Goal: Answer question/provide support: Share knowledge or assist other users

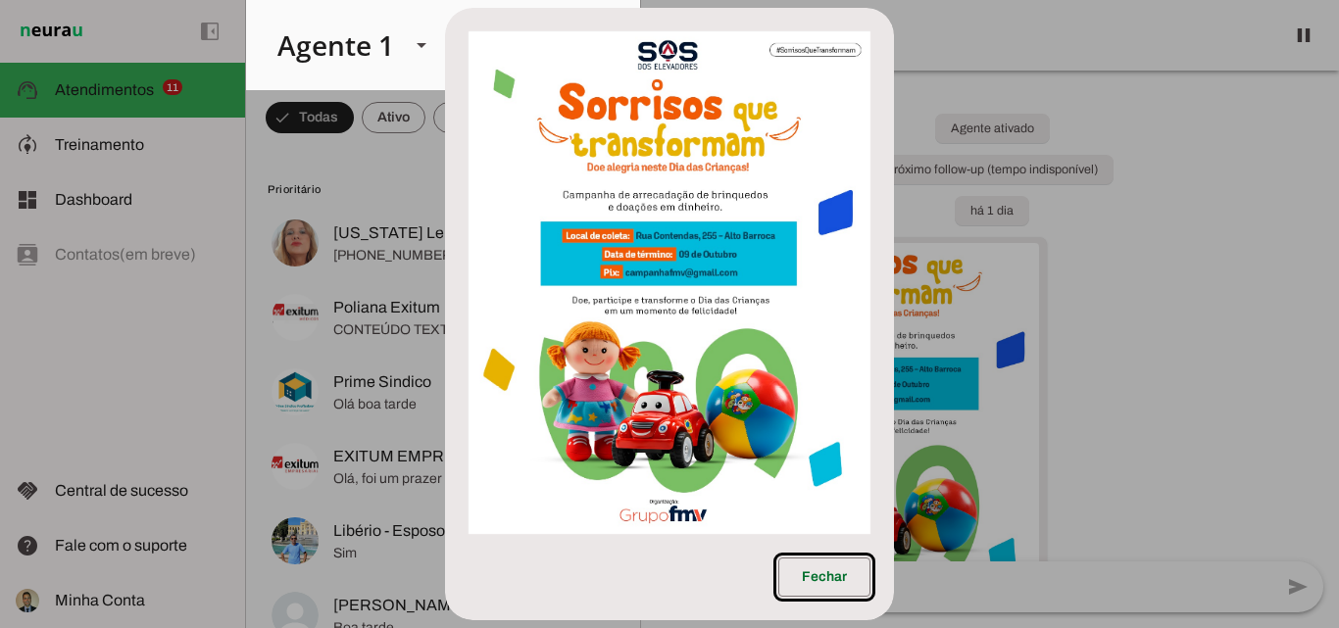
click at [757, 311] on img at bounding box center [670, 282] width 402 height 503
click at [838, 581] on span at bounding box center [824, 577] width 92 height 47
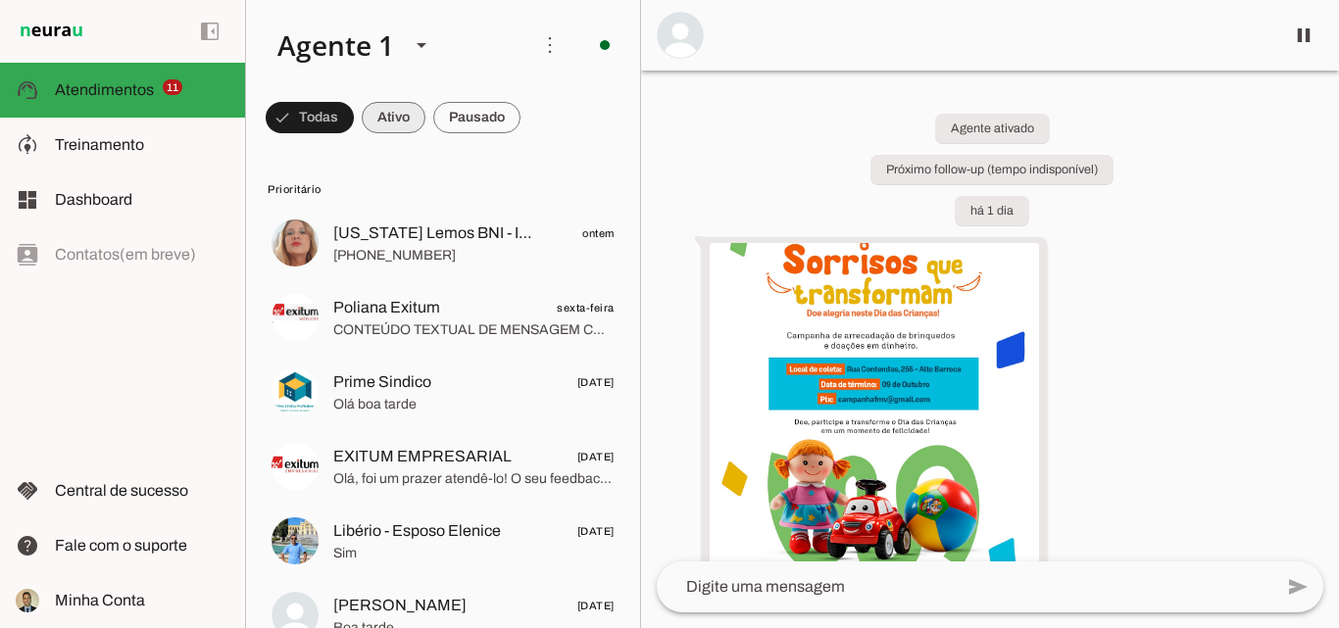
click at [393, 122] on span at bounding box center [394, 117] width 64 height 47
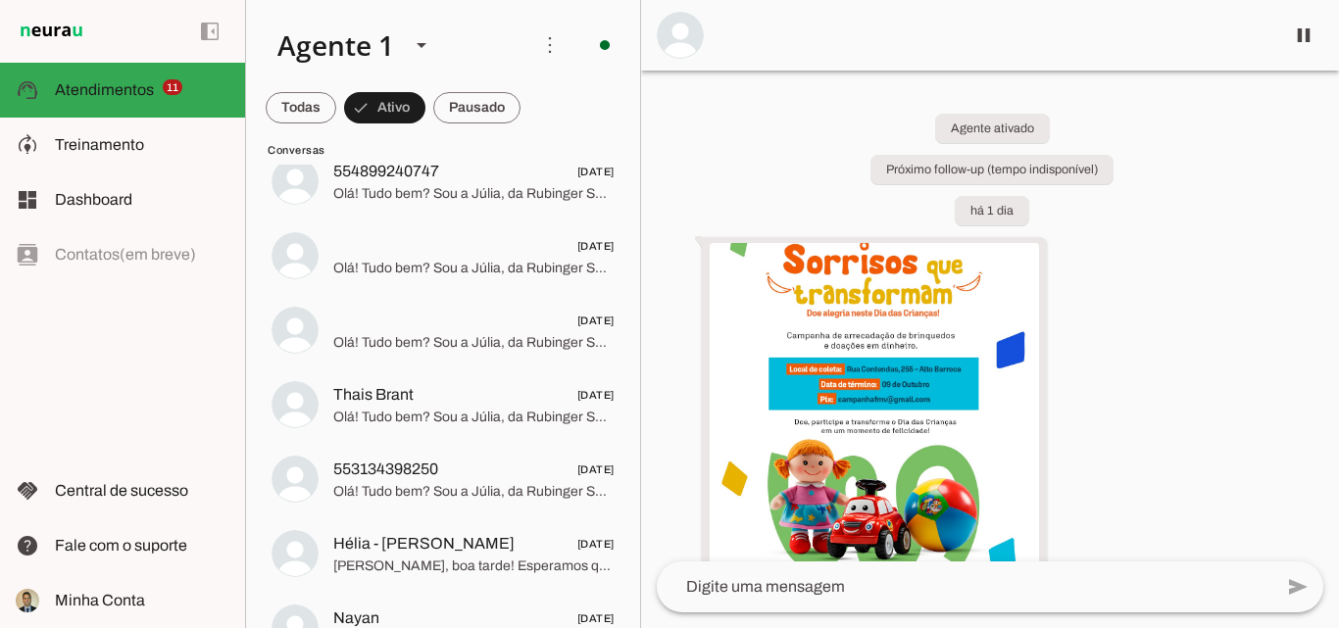
scroll to position [2353, 0]
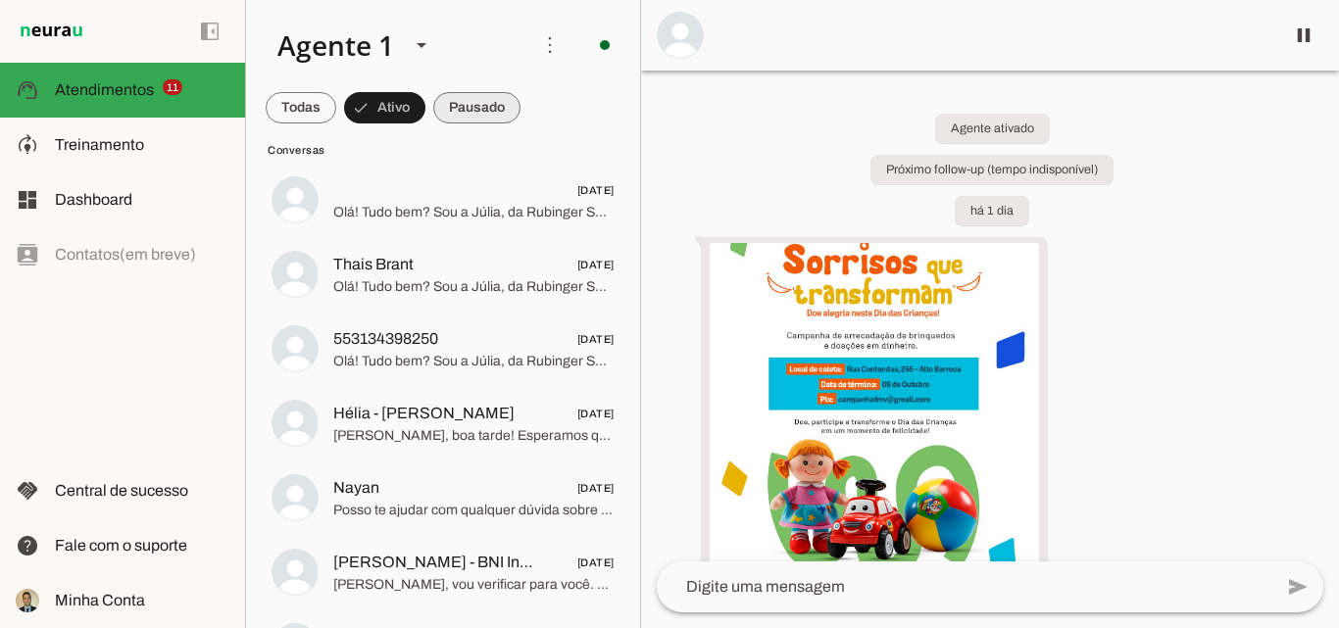
click at [483, 112] on span at bounding box center [476, 107] width 87 height 47
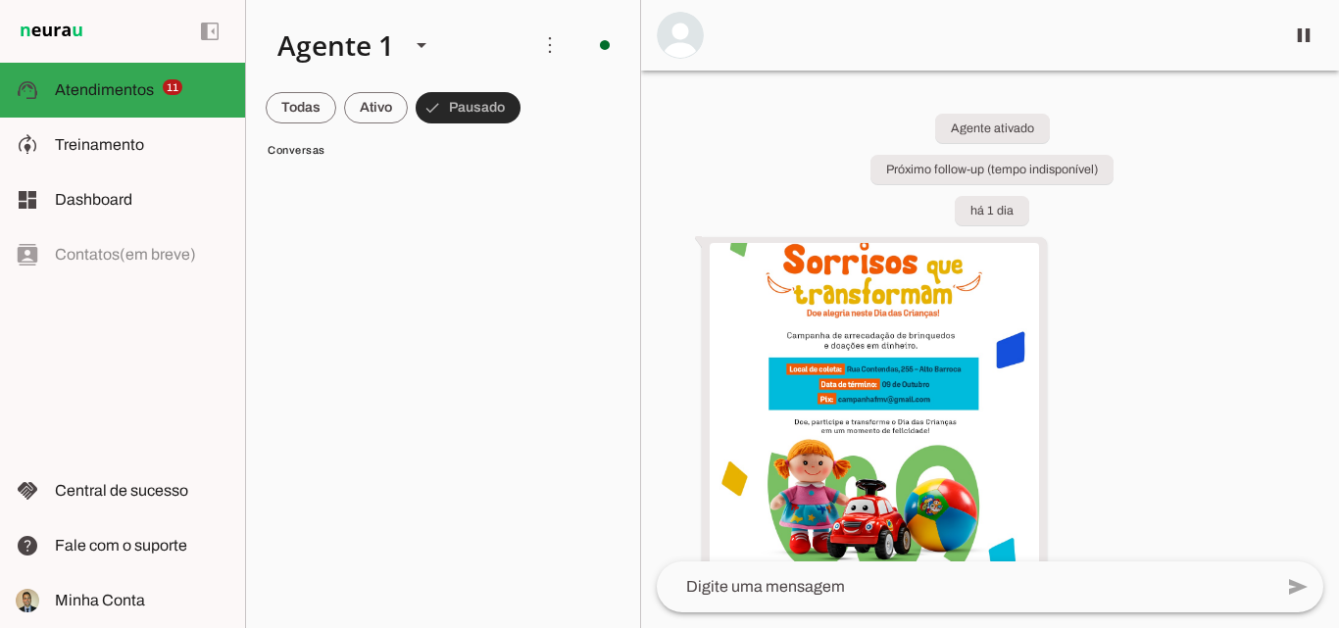
scroll to position [5532, 0]
click at [378, 112] on span at bounding box center [376, 107] width 64 height 47
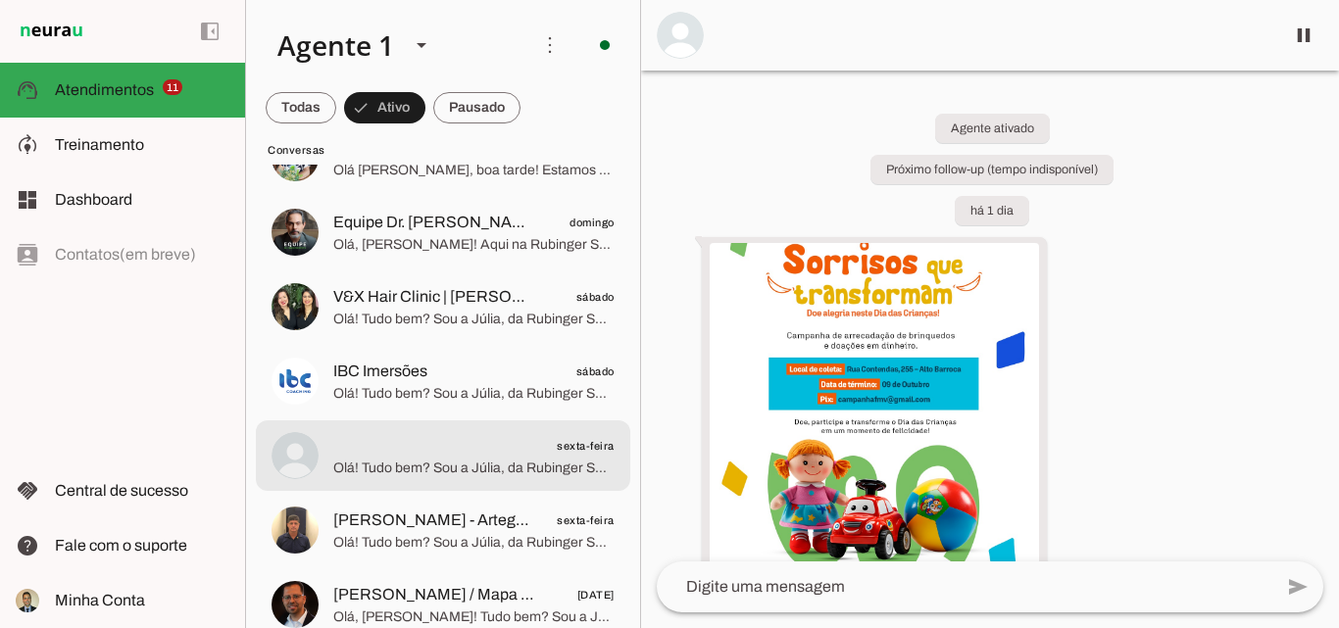
scroll to position [0, 0]
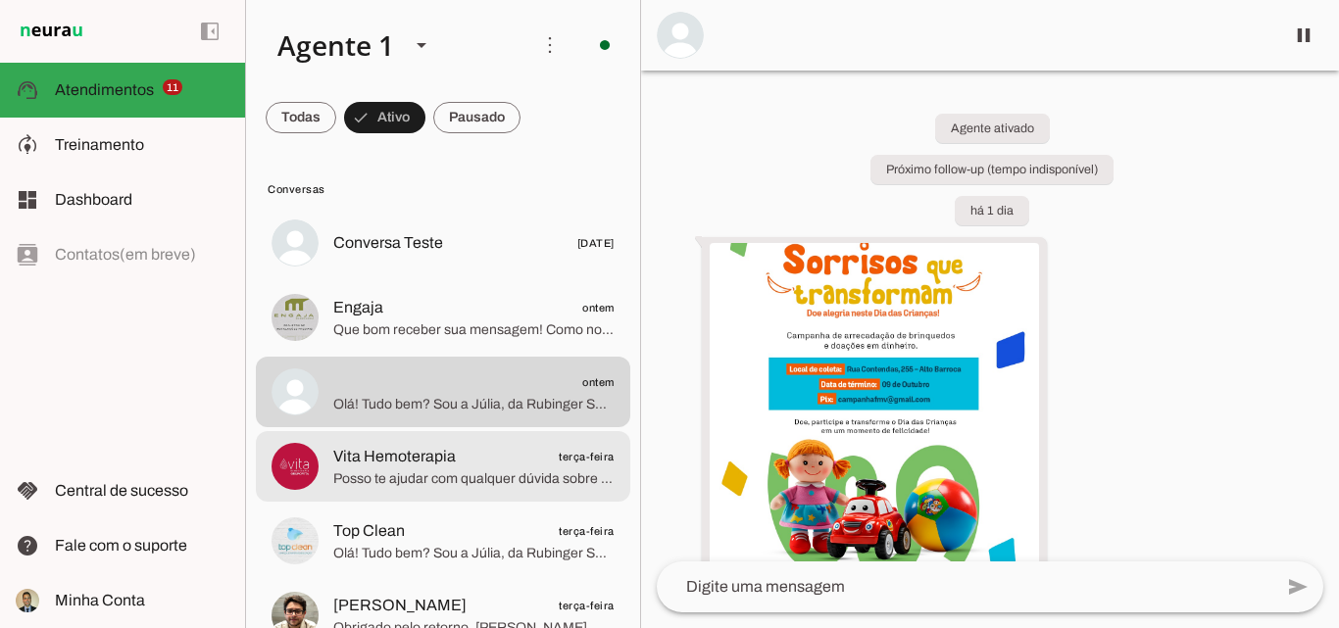
click at [410, 472] on span "Posso te ajudar com qualquer dúvida sobre seguros e consórcios. Qual é a sua ne…" at bounding box center [473, 480] width 281 height 20
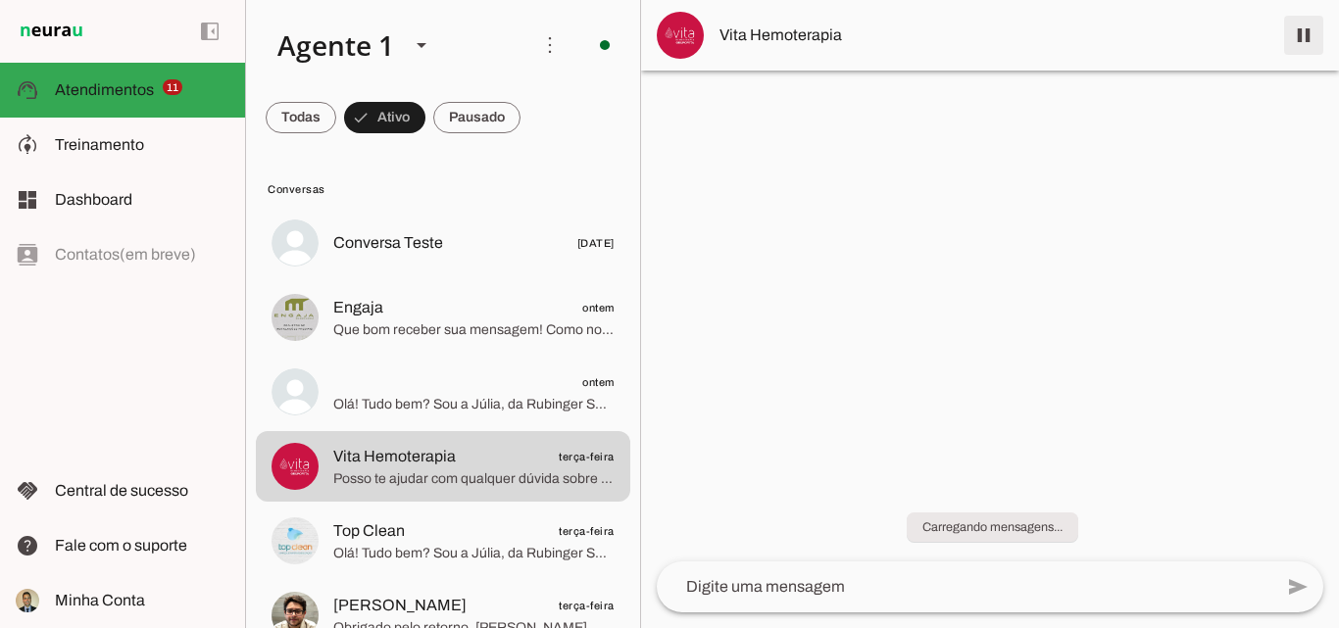
click at [1303, 39] on span at bounding box center [1303, 35] width 47 height 47
